Goal: Information Seeking & Learning: Check status

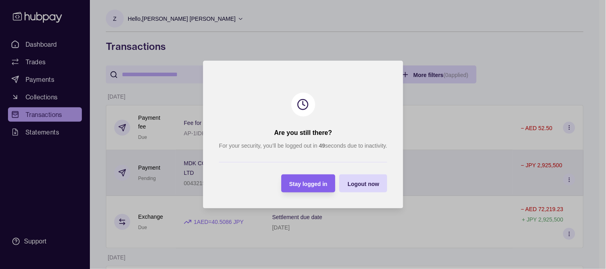
click at [297, 179] on div "Stay logged in" at bounding box center [308, 184] width 38 height 10
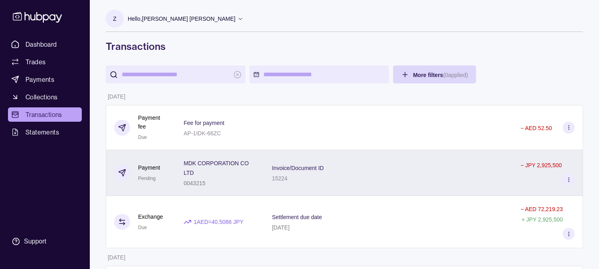
click at [230, 173] on span "MDK CORPORATION CO LTD" at bounding box center [220, 167] width 72 height 19
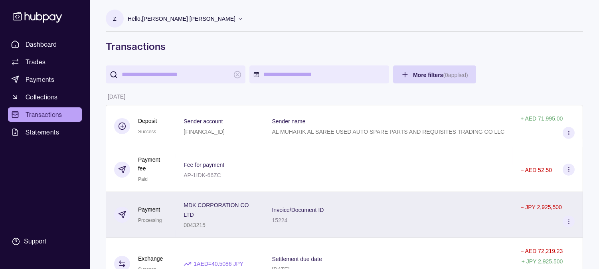
click at [182, 228] on div "MDK CORPORATION CO LTD 0043215" at bounding box center [220, 215] width 88 height 46
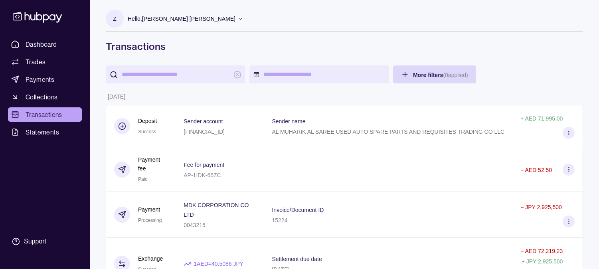
click at [32, 45] on span "Dashboard" at bounding box center [42, 45] width 32 height 10
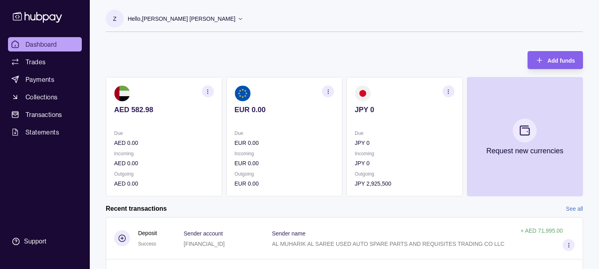
click at [59, 13] on icon at bounding box center [37, 17] width 53 height 15
click at [41, 40] on span "Dashboard" at bounding box center [42, 45] width 32 height 10
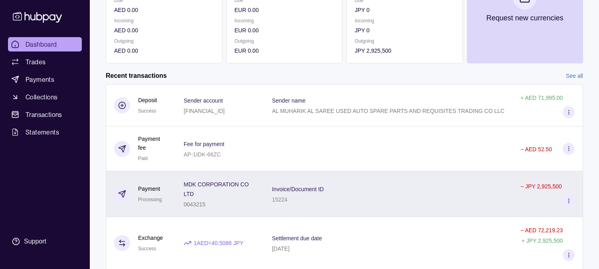
click at [188, 209] on div "MDK CORPORATION CO LTD 0043215" at bounding box center [220, 194] width 88 height 46
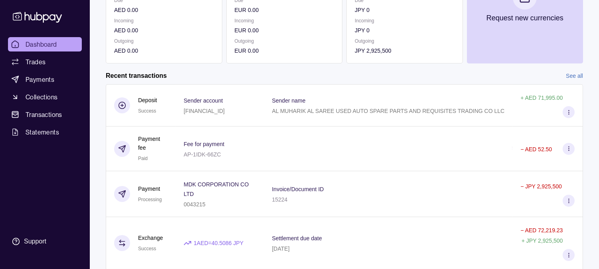
click at [197, 76] on html "Dashboard Trades Payments Collections Transactions Statements Support Z Hello, …" at bounding box center [299, 145] width 599 height 556
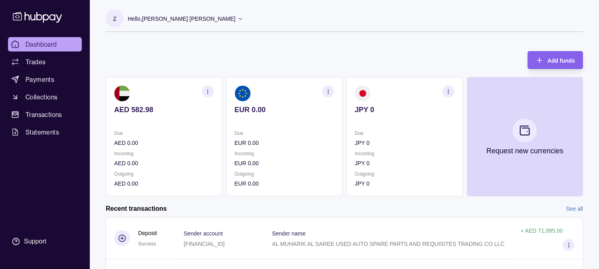
scroll to position [222, 0]
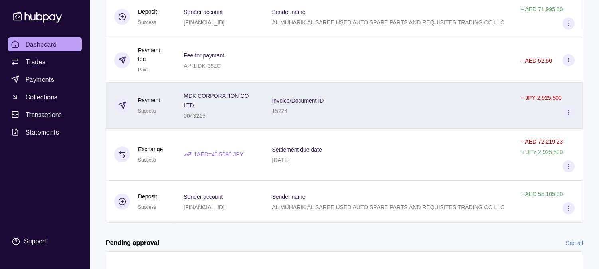
click at [272, 115] on div "Invoice/Document ID 15224" at bounding box center [388, 106] width 249 height 46
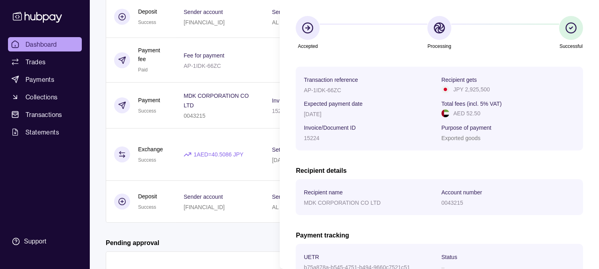
scroll to position [148, 0]
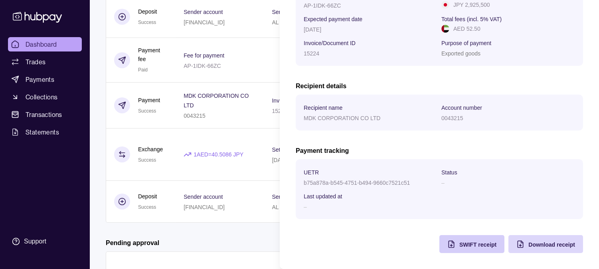
click at [459, 251] on div "SWIFT receipt" at bounding box center [466, 244] width 61 height 18
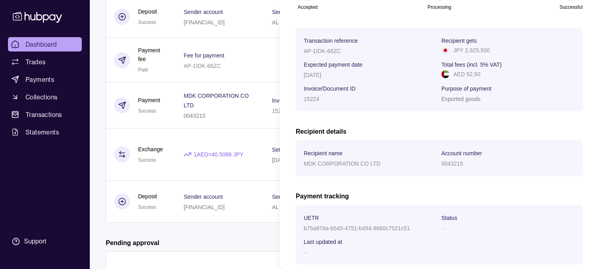
scroll to position [15, 0]
